Goal: Contribute content: Add original content to the website for others to see

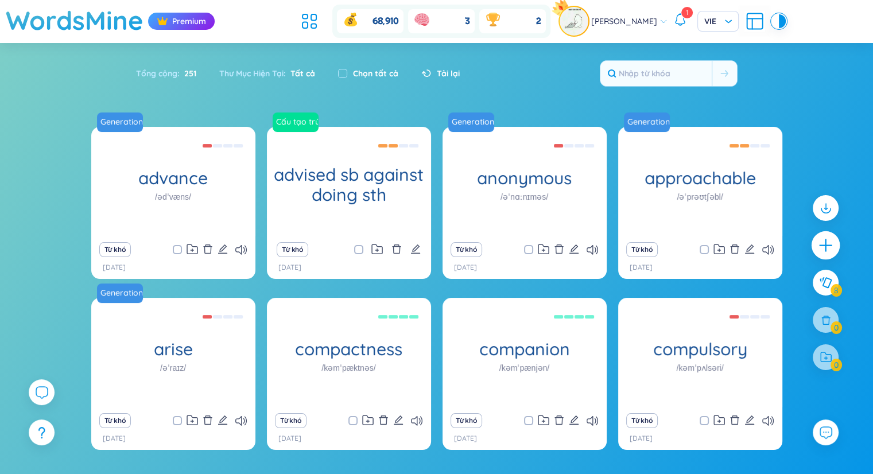
click at [827, 247] on icon "plus" at bounding box center [826, 246] width 16 height 16
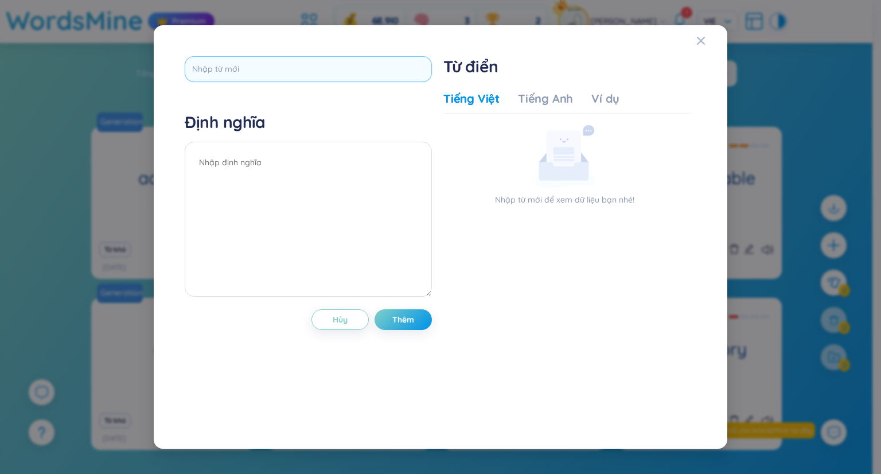
click at [305, 64] on input "text" at bounding box center [308, 69] width 247 height 26
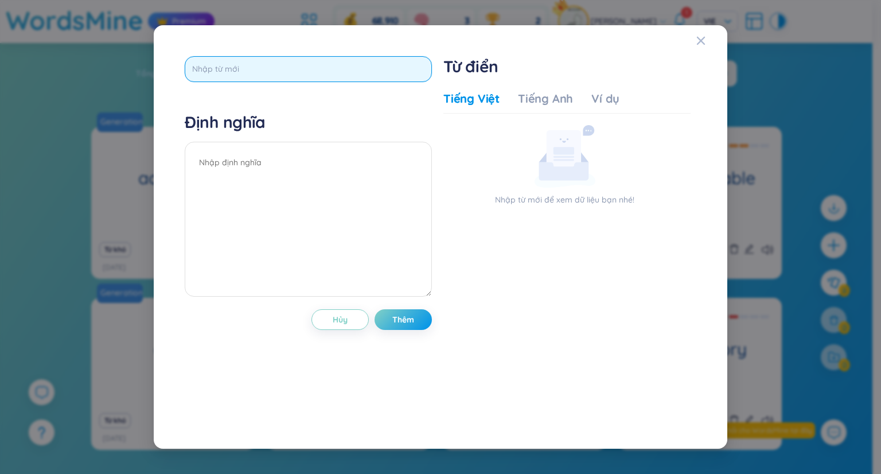
paste input "ここ"
type input "ここ"
click at [266, 72] on input "ここ" at bounding box center [308, 69] width 247 height 26
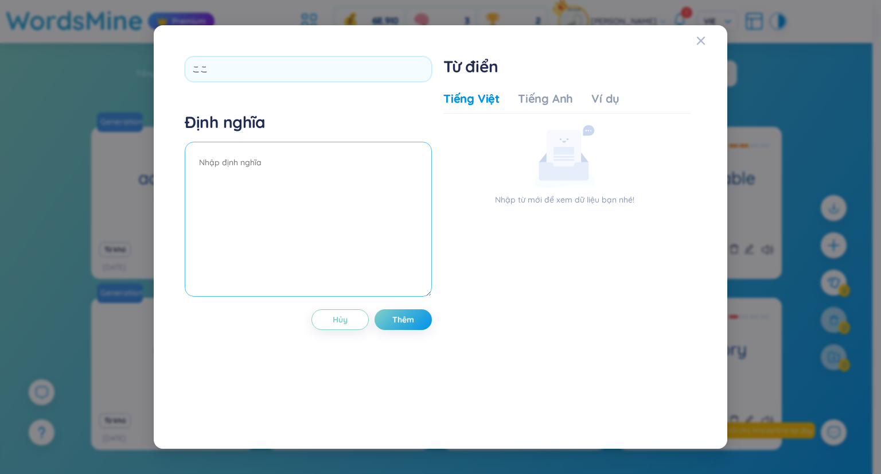
click at [255, 177] on textarea at bounding box center [308, 219] width 247 height 155
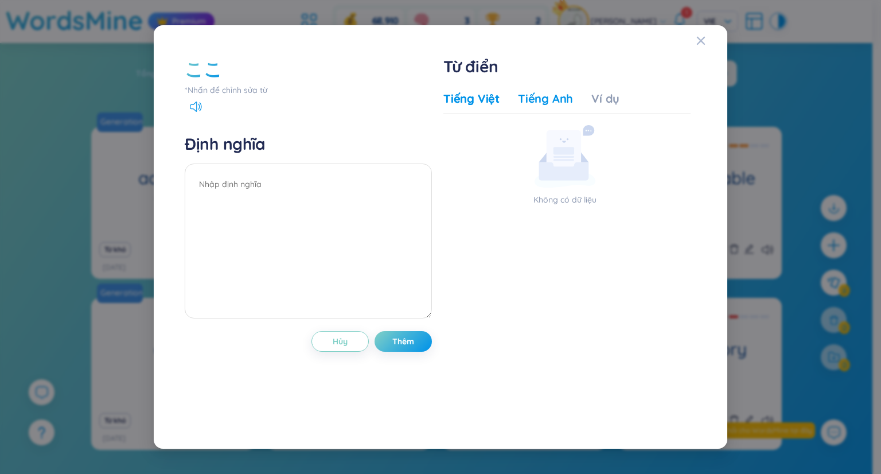
click at [532, 93] on div "Tiếng Anh" at bounding box center [545, 99] width 55 height 16
click at [615, 102] on div "Ví dụ" at bounding box center [606, 99] width 28 height 16
drag, startPoint x: 489, startPoint y: 92, endPoint x: 440, endPoint y: 99, distance: 49.9
click at [489, 92] on div "Tiếng Việt" at bounding box center [472, 99] width 56 height 16
click at [256, 177] on textarea at bounding box center [308, 241] width 247 height 155
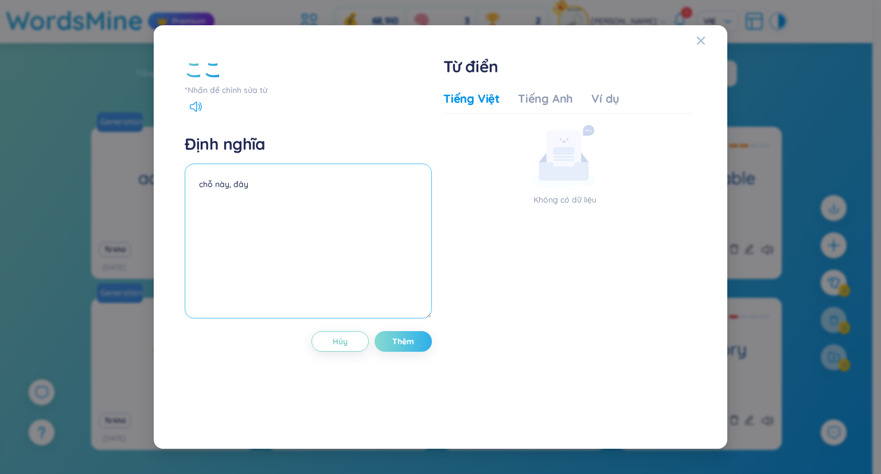
type textarea "chỗ này, đây"
click at [399, 341] on span "Thêm" at bounding box center [403, 341] width 22 height 11
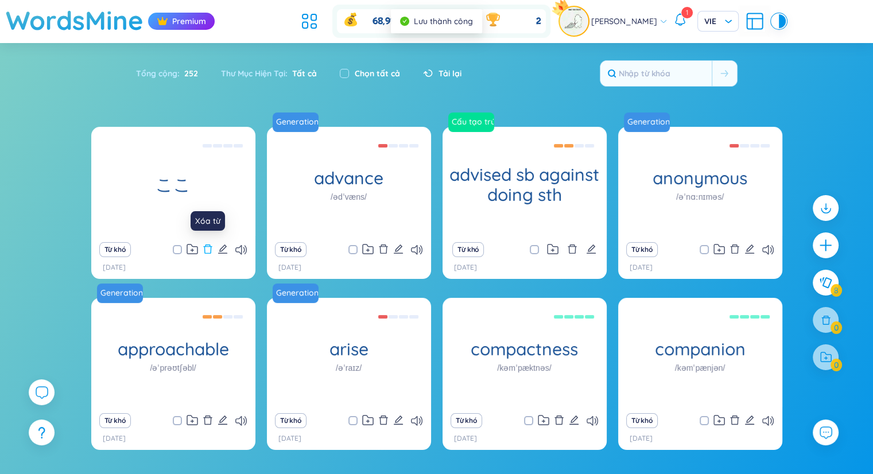
click at [211, 252] on icon "delete" at bounding box center [208, 249] width 10 height 10
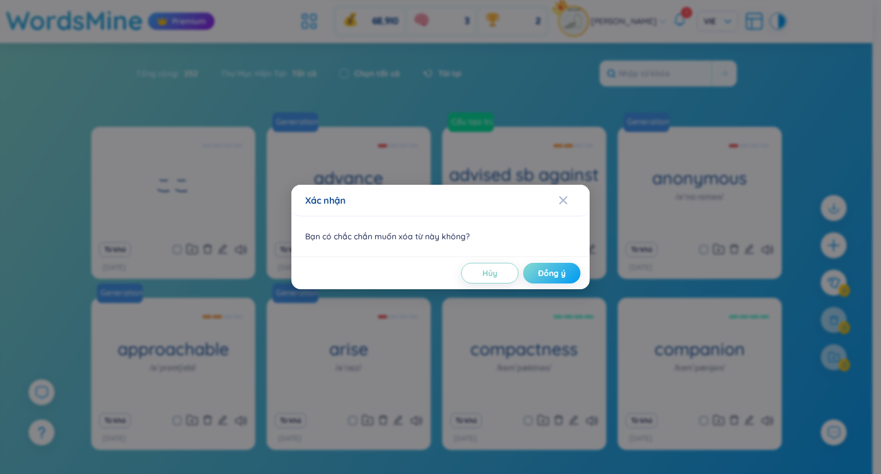
click at [551, 279] on button "Đồng ý" at bounding box center [551, 273] width 57 height 21
